Goal: Complete application form

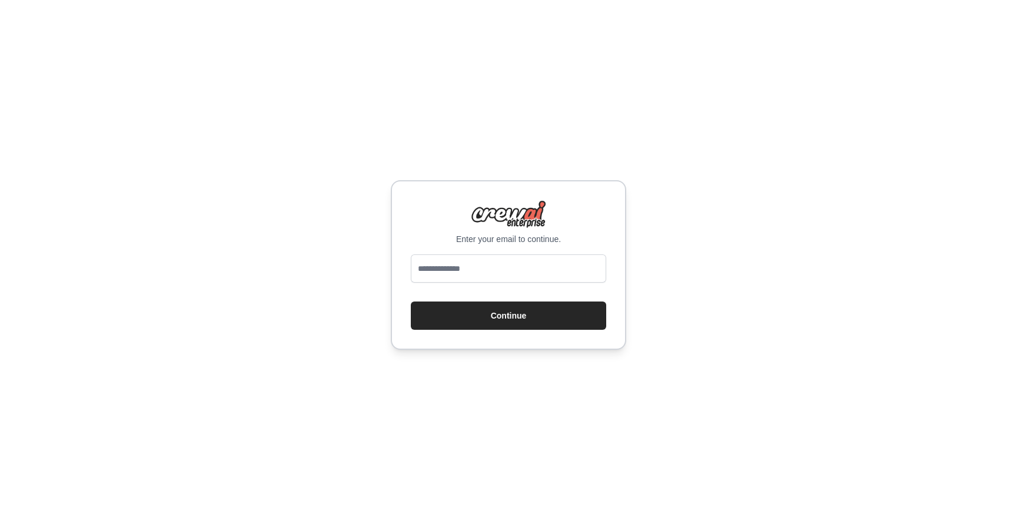
click at [506, 283] on div at bounding box center [508, 270] width 195 height 33
click at [506, 264] on input "email" at bounding box center [508, 268] width 195 height 28
type input "**********"
click at [526, 311] on button "Continue" at bounding box center [508, 315] width 195 height 28
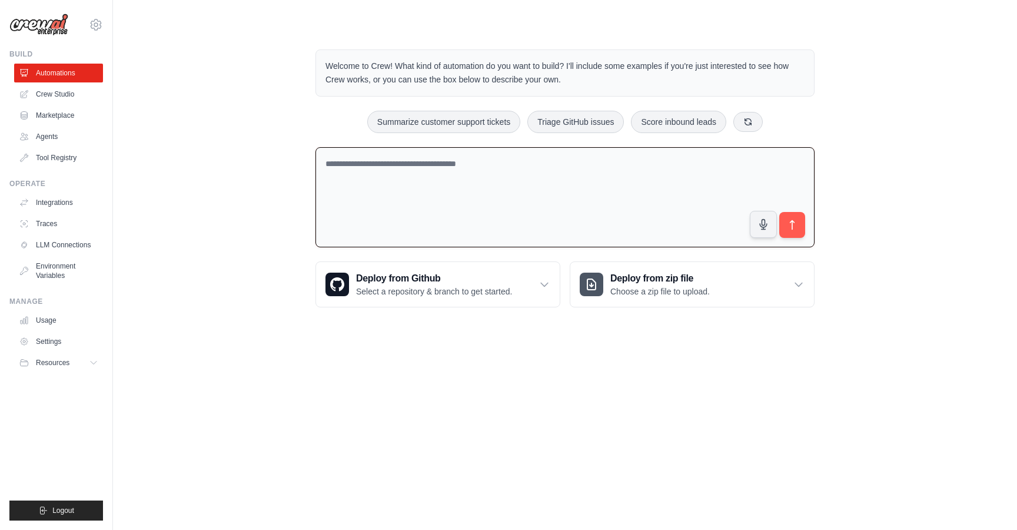
click at [490, 221] on textarea at bounding box center [564, 197] width 499 height 101
click at [471, 195] on textarea at bounding box center [564, 197] width 499 height 101
click at [444, 167] on textarea at bounding box center [564, 197] width 499 height 101
click at [477, 210] on textarea at bounding box center [564, 197] width 499 height 101
